Goal: Task Accomplishment & Management: Manage account settings

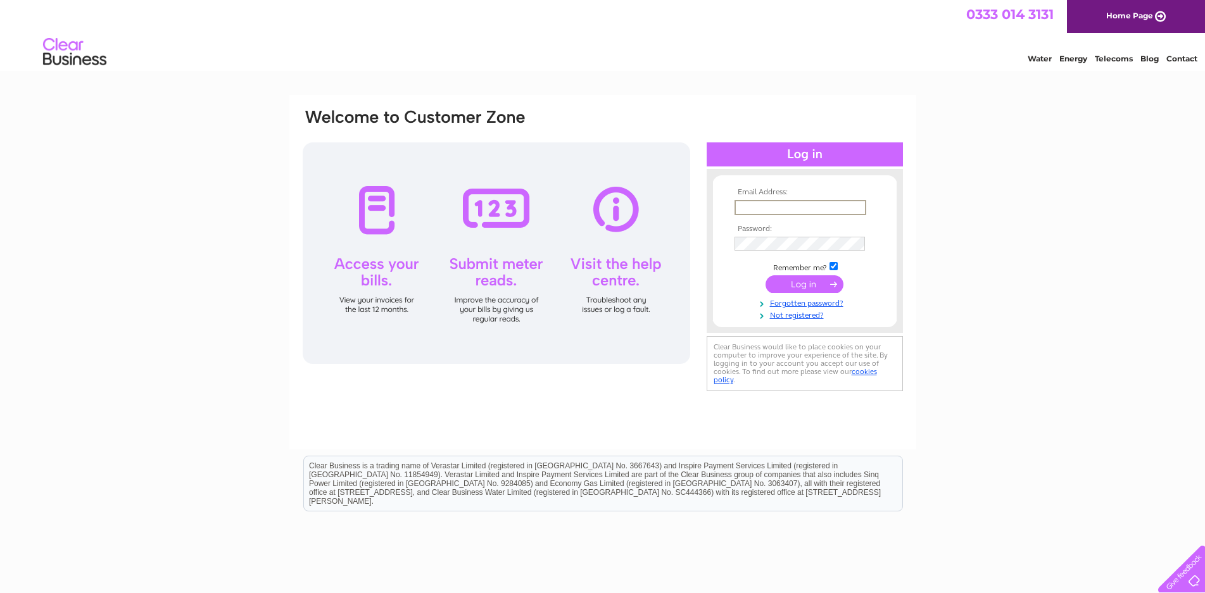
click at [836, 210] on input "text" at bounding box center [800, 207] width 132 height 15
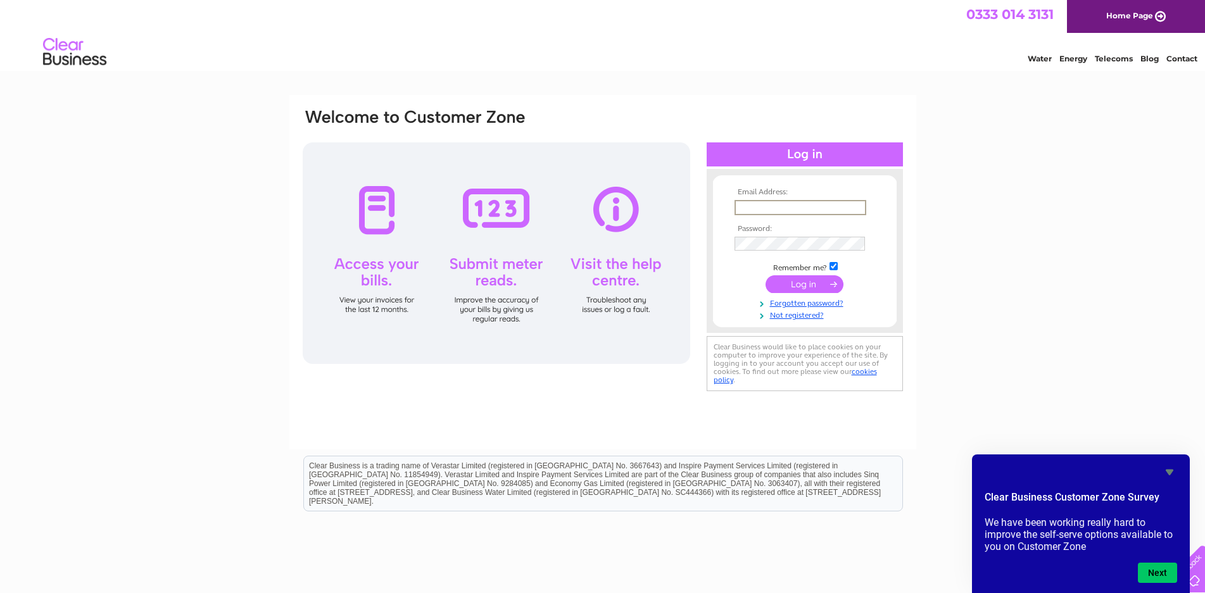
click at [790, 206] on input "text" at bounding box center [800, 207] width 132 height 15
drag, startPoint x: 863, startPoint y: 207, endPoint x: 273, endPoint y: 206, distance: 590.0
click at [273, 206] on div "Email Address: craig@taysidereusers.co.uk Password:" at bounding box center [602, 380] width 1205 height 571
type input "admin@taysidereusers.co.uk"
click at [832, 284] on input "submit" at bounding box center [804, 284] width 78 height 18
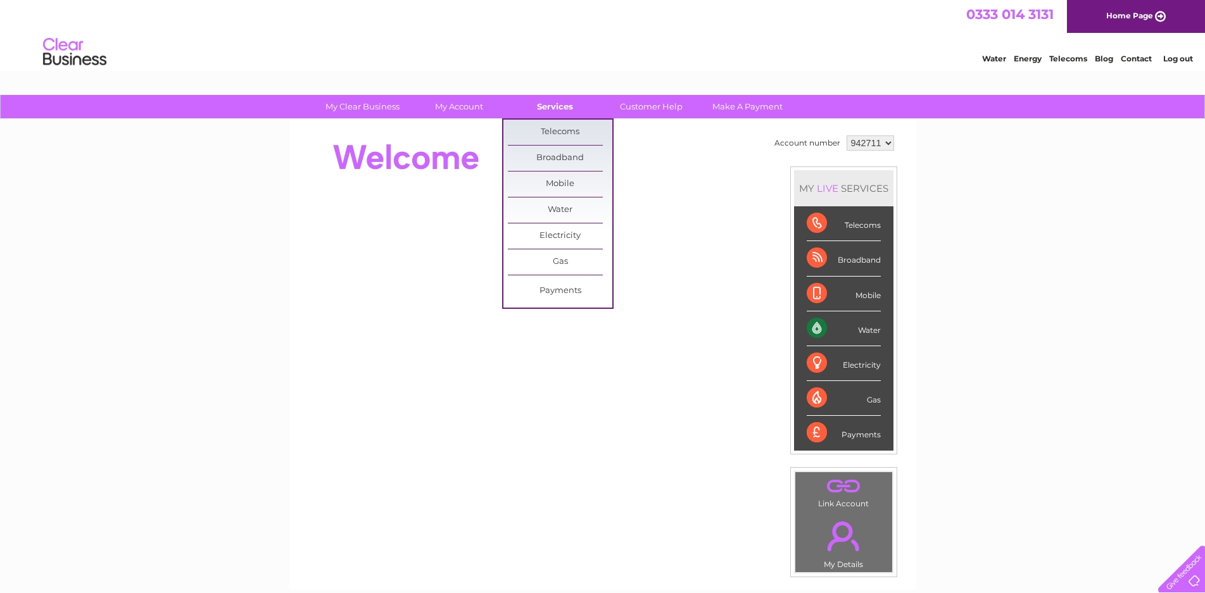
click at [548, 110] on link "Services" at bounding box center [555, 106] width 104 height 23
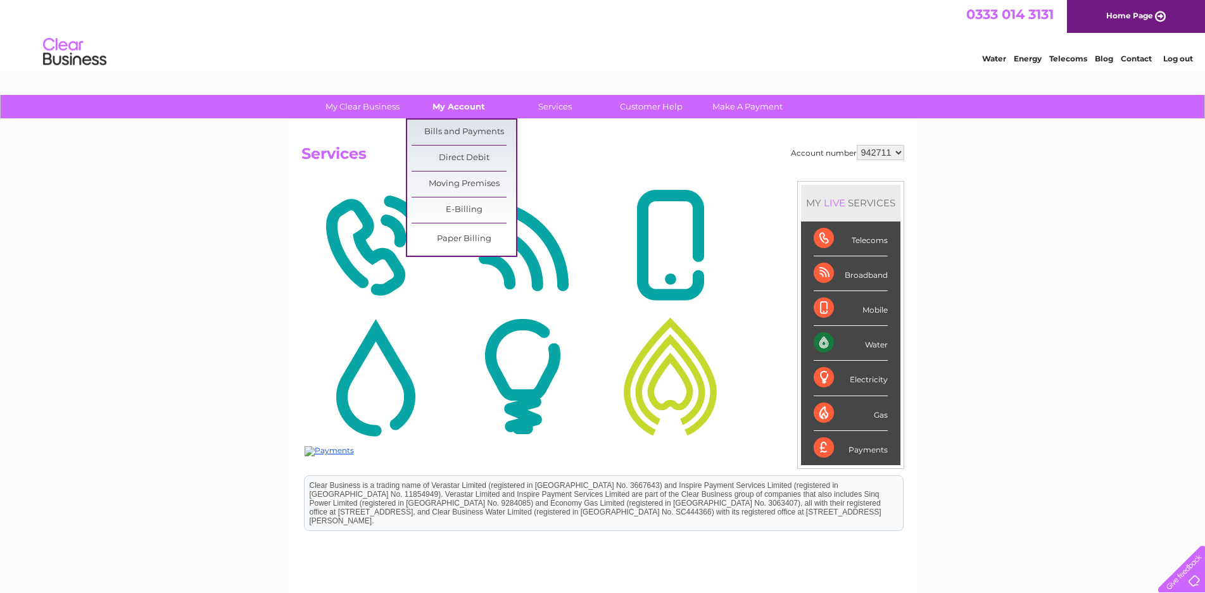
click at [463, 105] on link "My Account" at bounding box center [458, 106] width 104 height 23
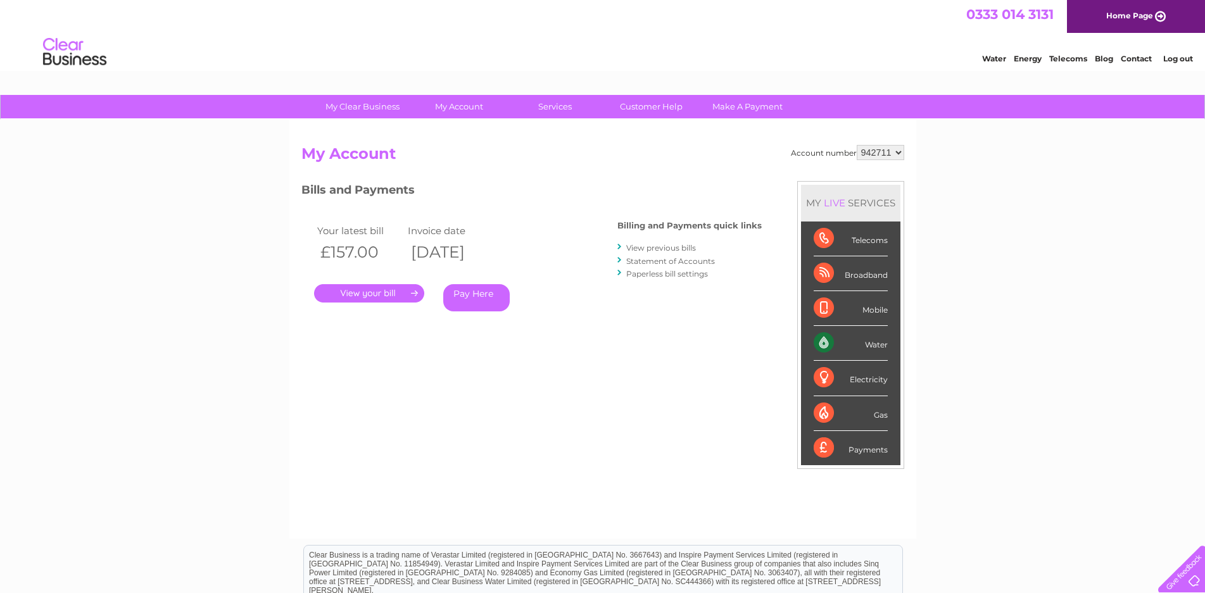
click at [370, 288] on link "." at bounding box center [369, 293] width 110 height 18
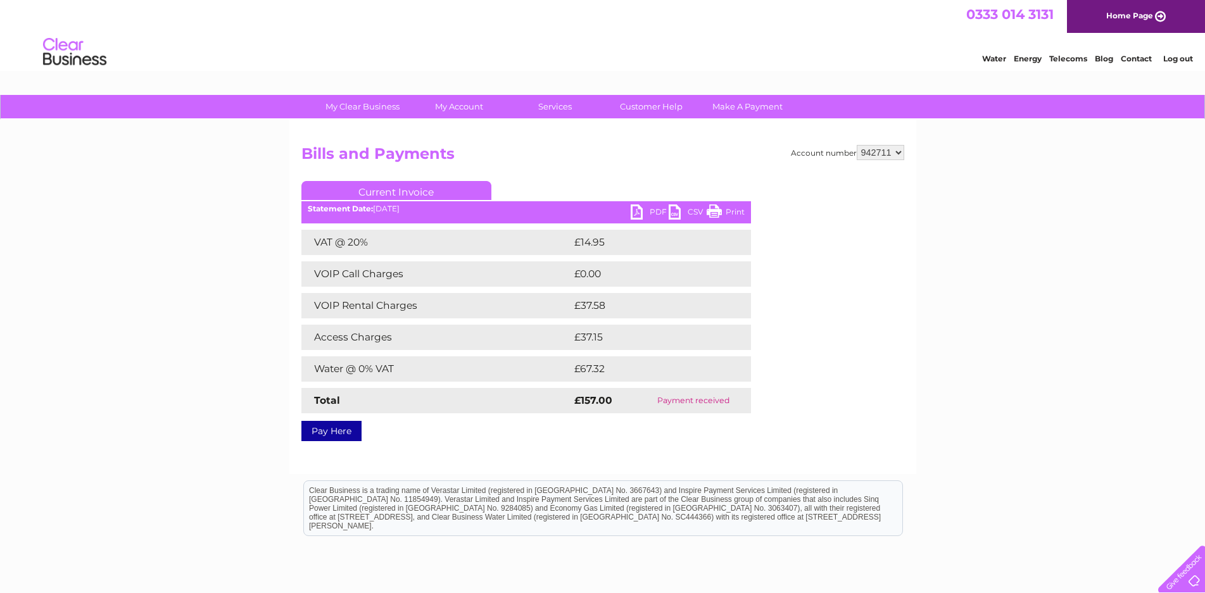
click at [653, 208] on link "PDF" at bounding box center [650, 213] width 38 height 18
